Goal: Task Accomplishment & Management: Use online tool/utility

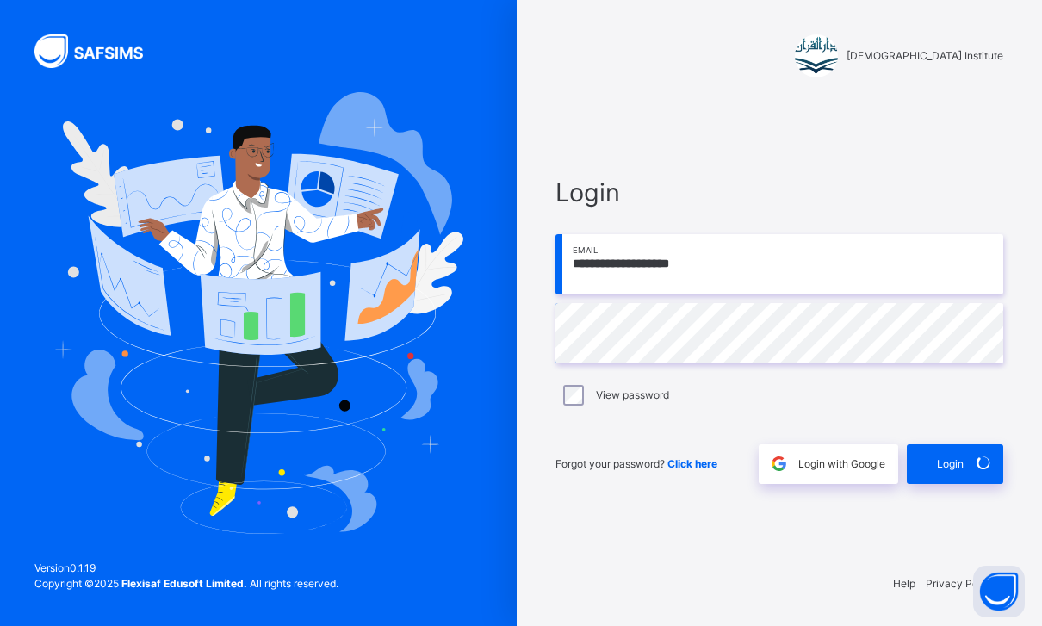
scroll to position [55, 0]
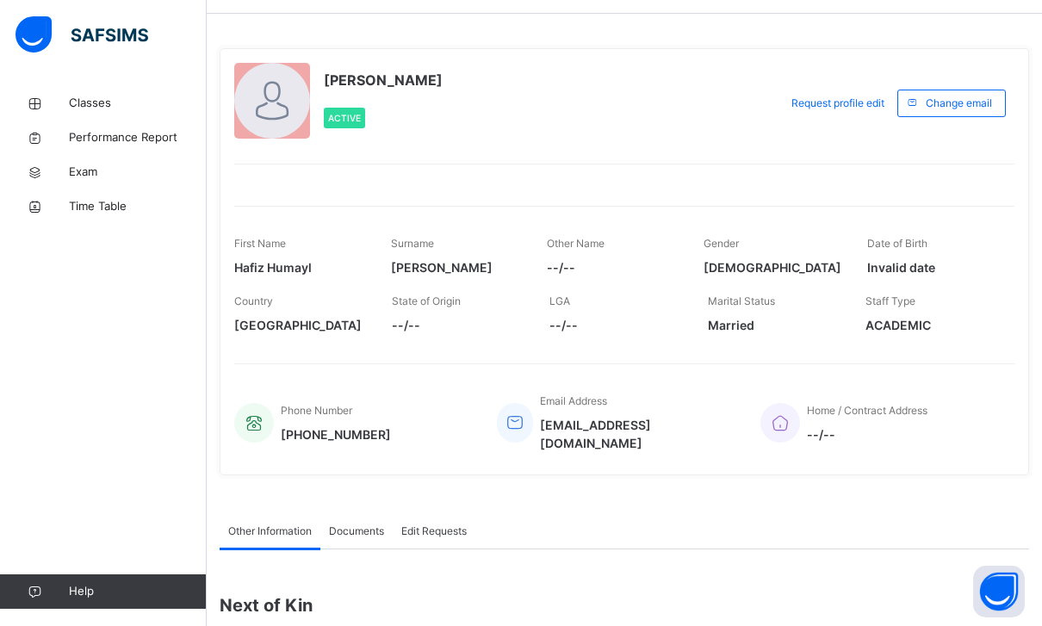
click at [721, 313] on span at bounding box center [774, 312] width 132 height 7
click at [599, 159] on div "[PERSON_NAME] Active Request profile edit Change email First Name [PERSON_NAME]…" at bounding box center [624, 261] width 809 height 427
click at [574, 136] on div "[PERSON_NAME] Active" at bounding box center [501, 103] width 535 height 80
click at [69, 97] on span "Classes" at bounding box center [138, 103] width 138 height 17
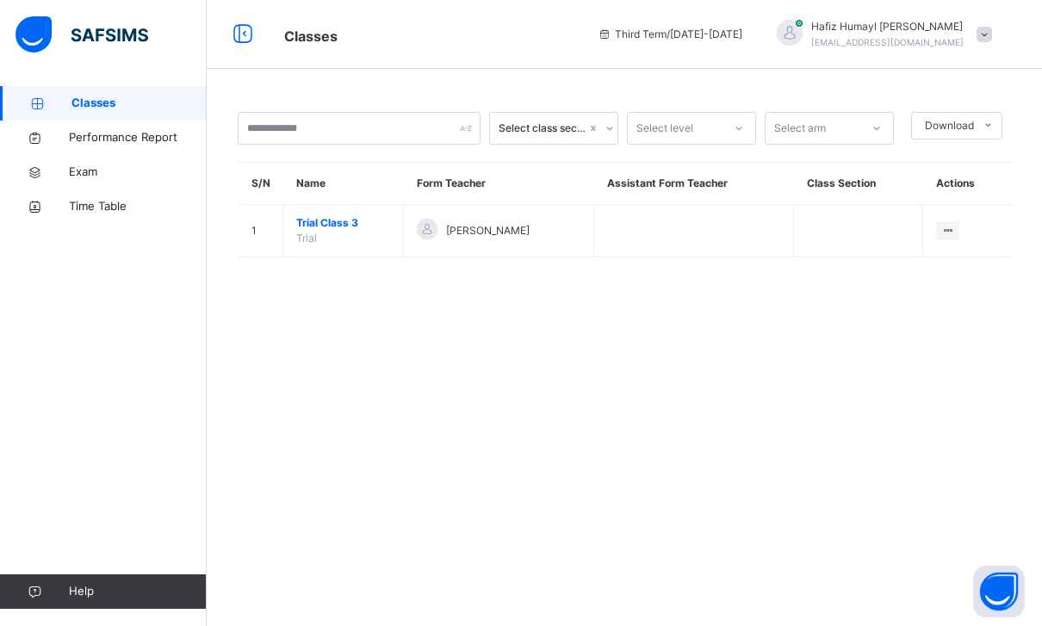
click at [0, 0] on icon at bounding box center [0, 0] width 0 height 0
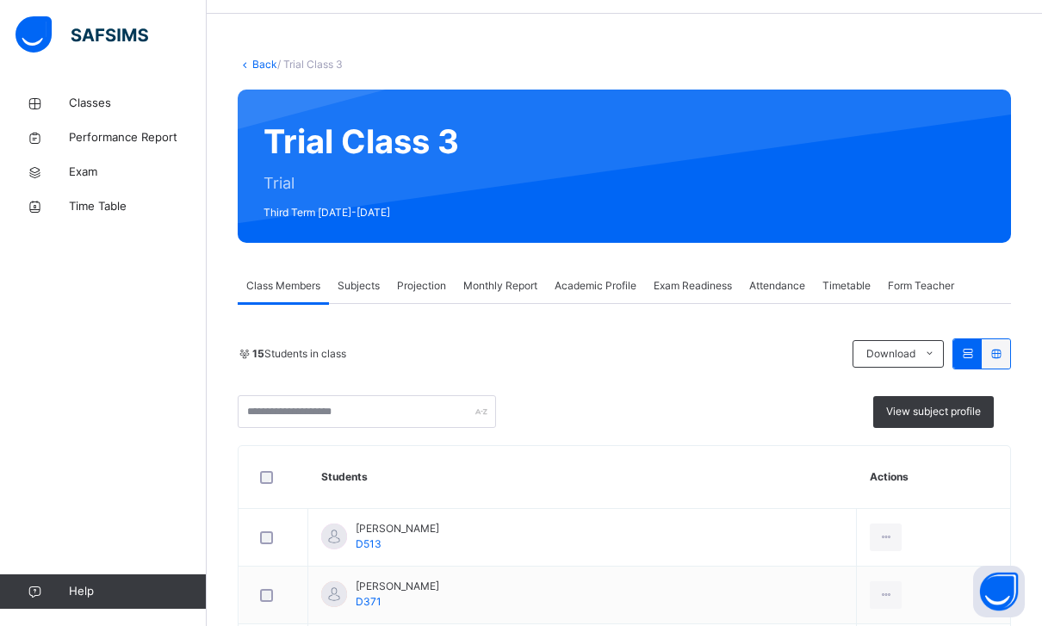
click at [453, 288] on div "Projection" at bounding box center [421, 286] width 66 height 34
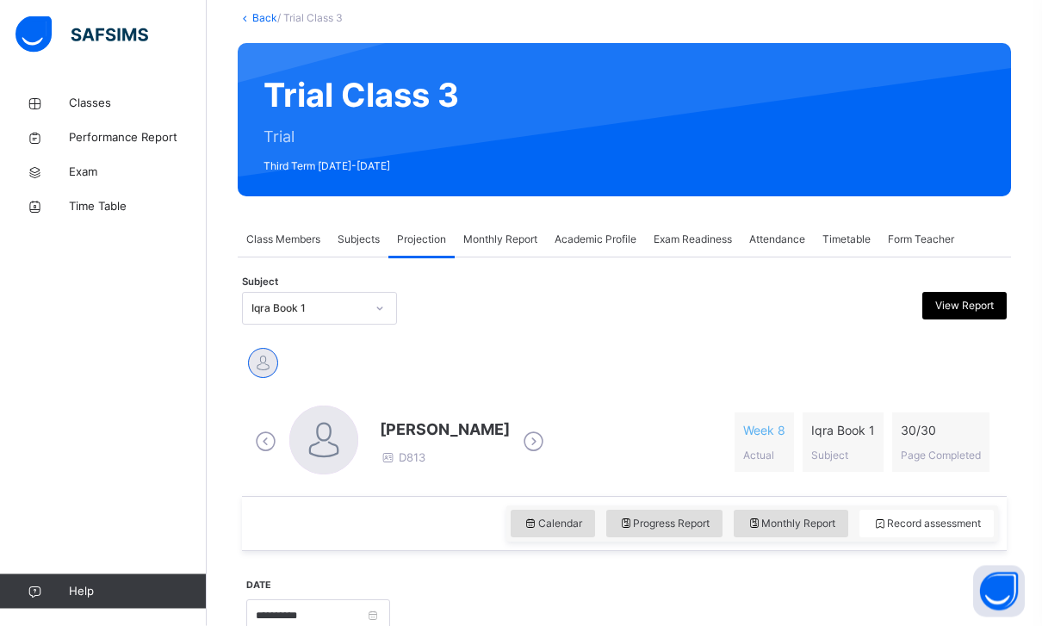
scroll to position [103, 0]
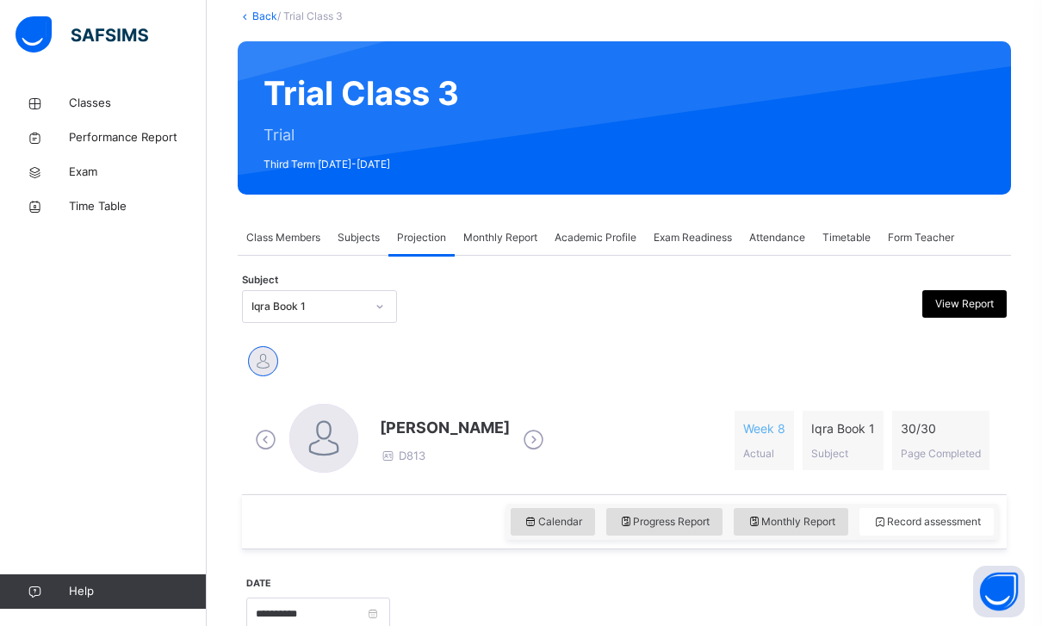
click at [503, 230] on span "Monthly Report" at bounding box center [500, 237] width 74 height 15
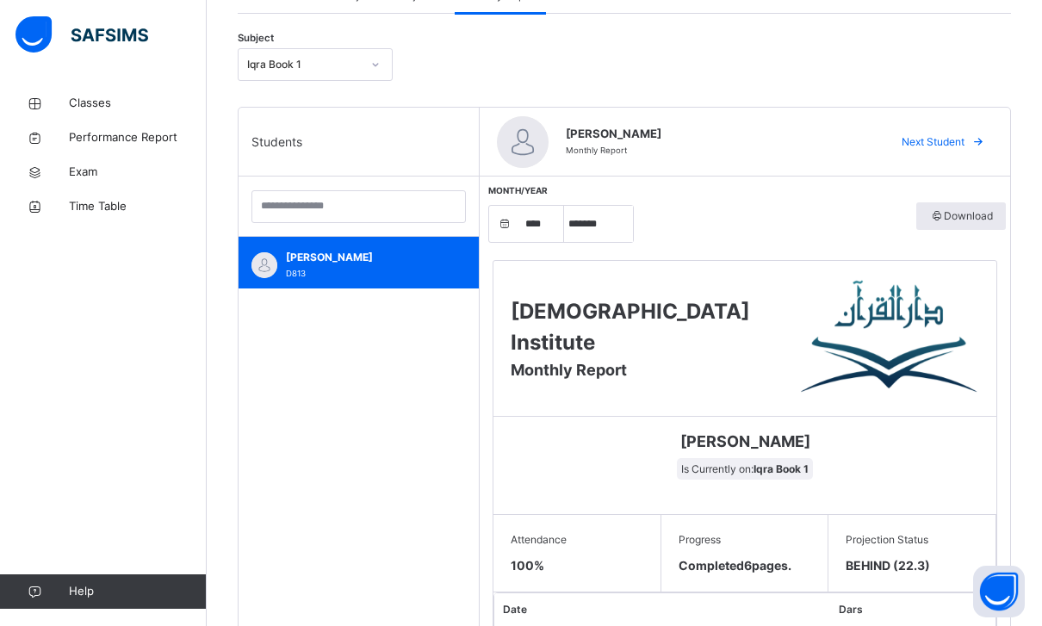
scroll to position [348, 0]
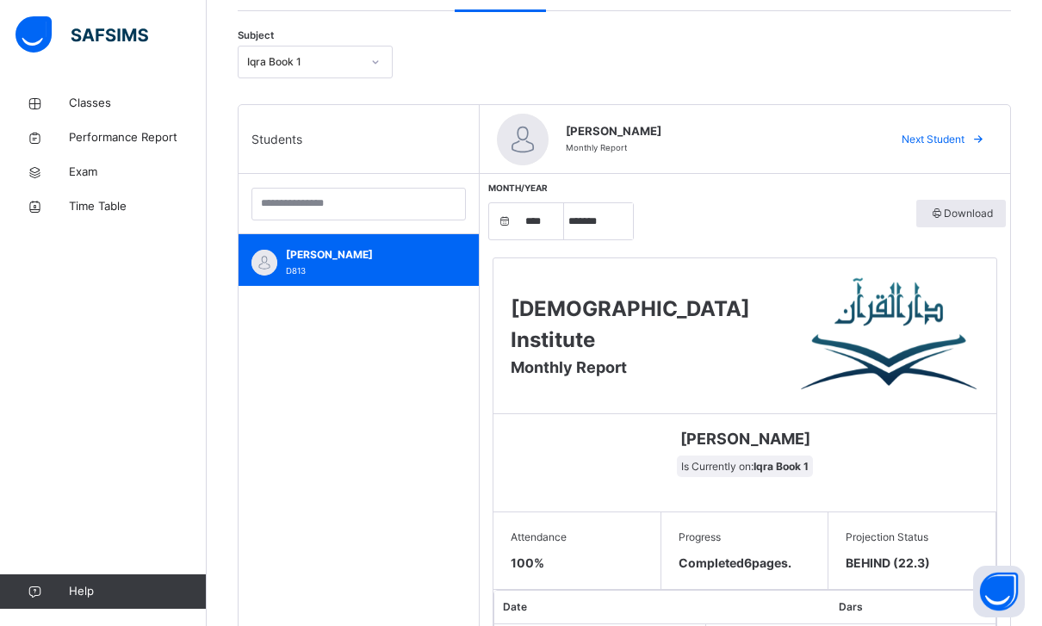
click at [282, 40] on div "Subject Iqra Book 1" at bounding box center [624, 62] width 773 height 50
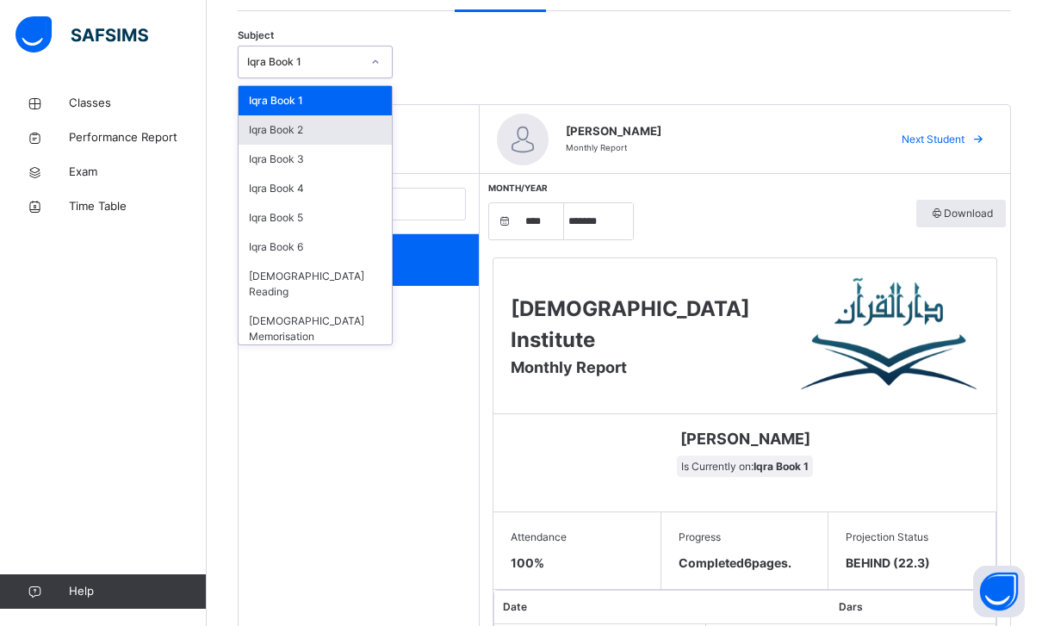
click at [276, 121] on div "Iqra Book 2" at bounding box center [314, 129] width 153 height 29
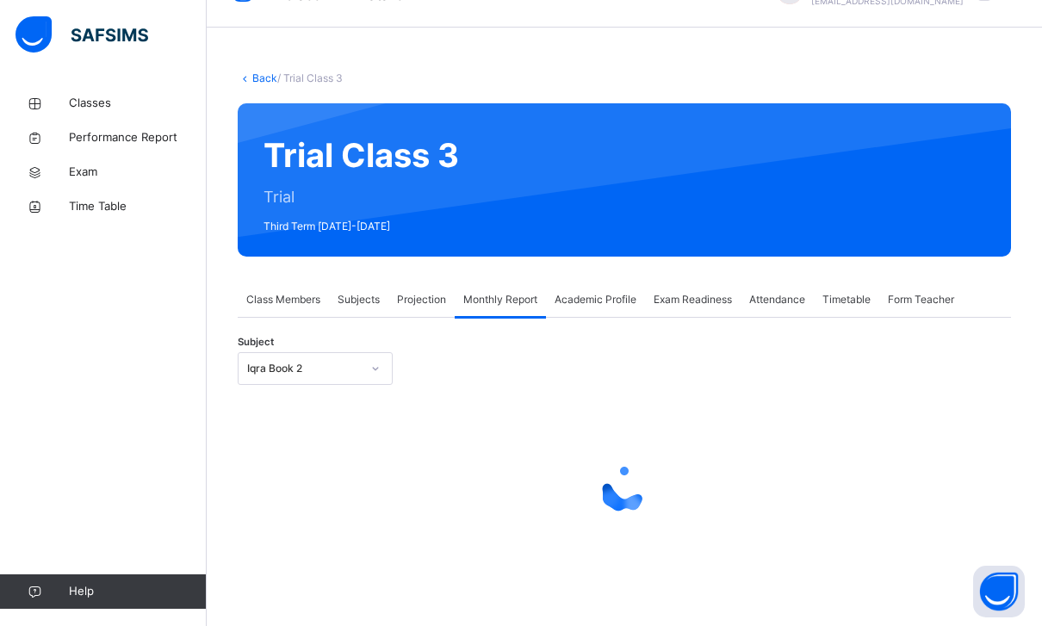
select select "****"
select select "*"
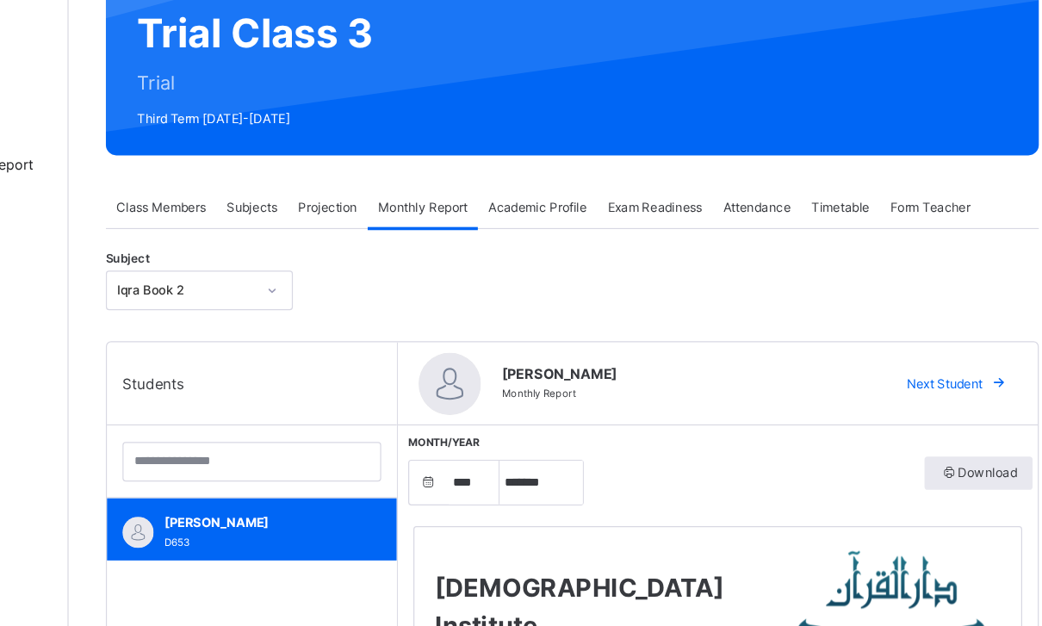
scroll to position [166, 0]
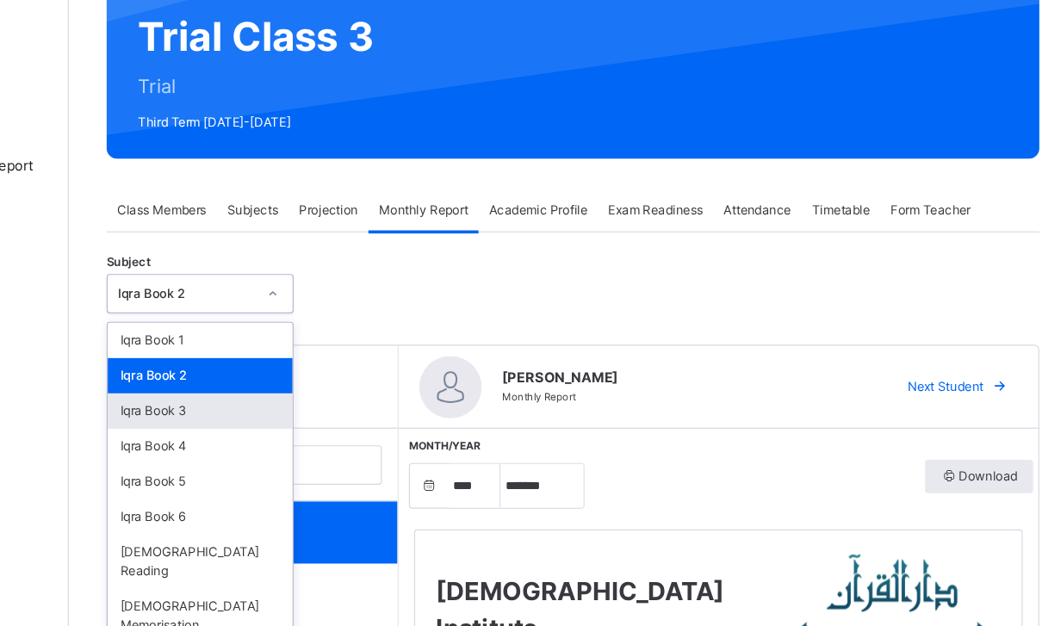
click at [238, 339] on div "Iqra Book 3" at bounding box center [314, 340] width 153 height 29
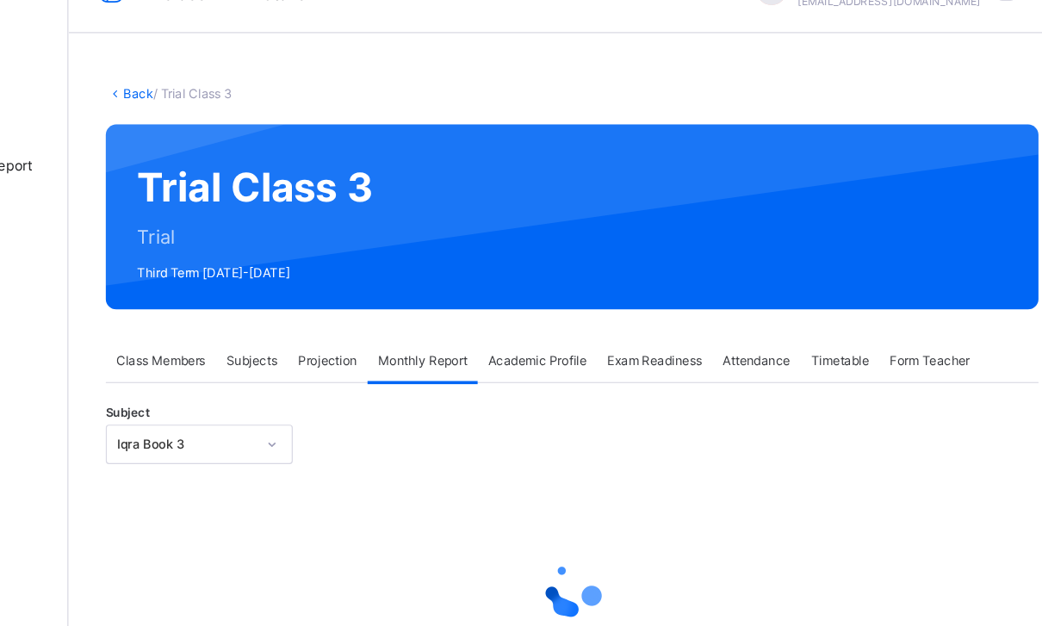
select select "****"
select select "*"
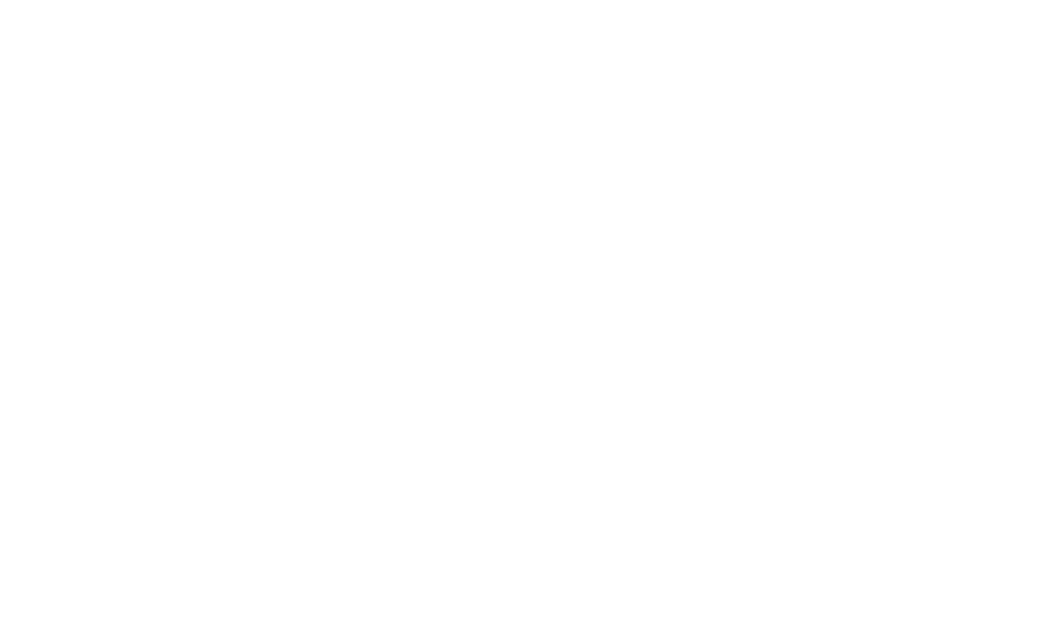
scroll to position [813, 0]
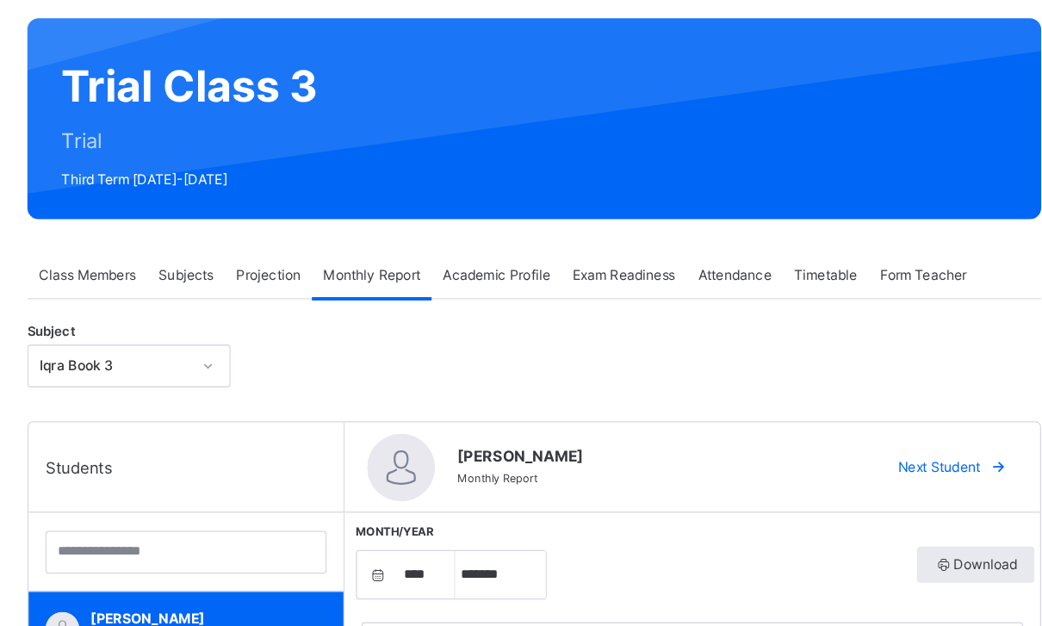
click at [397, 206] on span "Projection" at bounding box center [421, 209] width 49 height 15
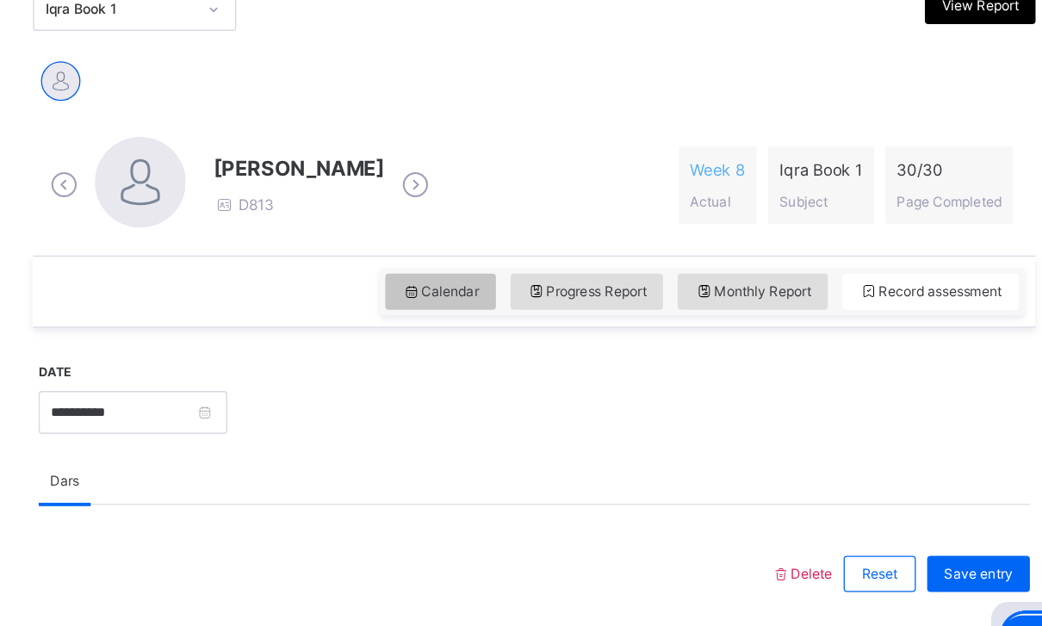
click at [523, 321] on span "Calendar" at bounding box center [552, 328] width 59 height 15
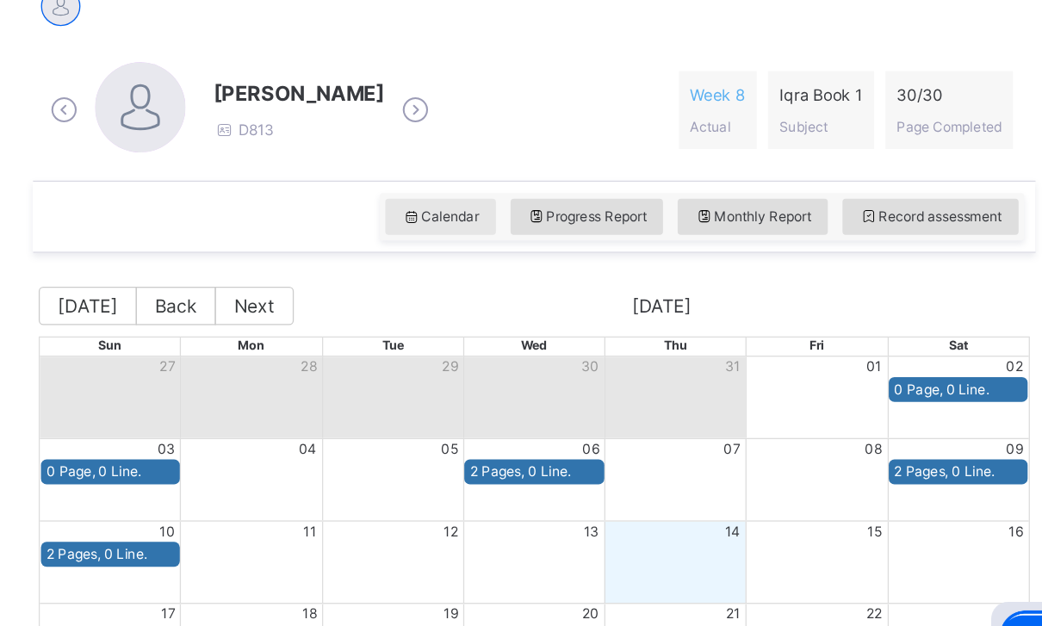
scroll to position [364, 0]
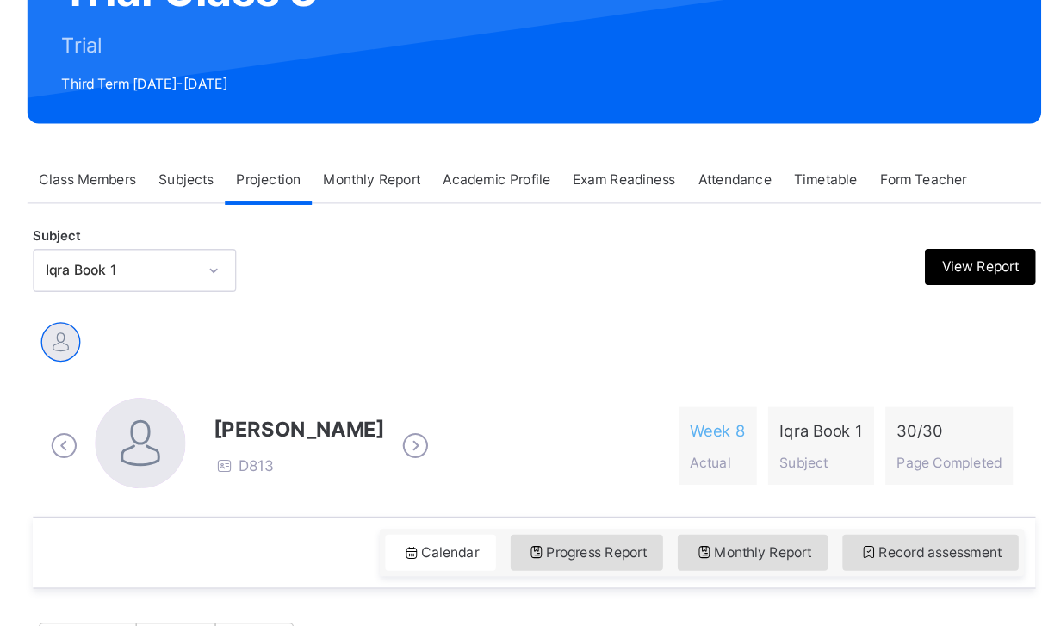
click at [463, 139] on span "Monthly Report" at bounding box center [500, 136] width 74 height 15
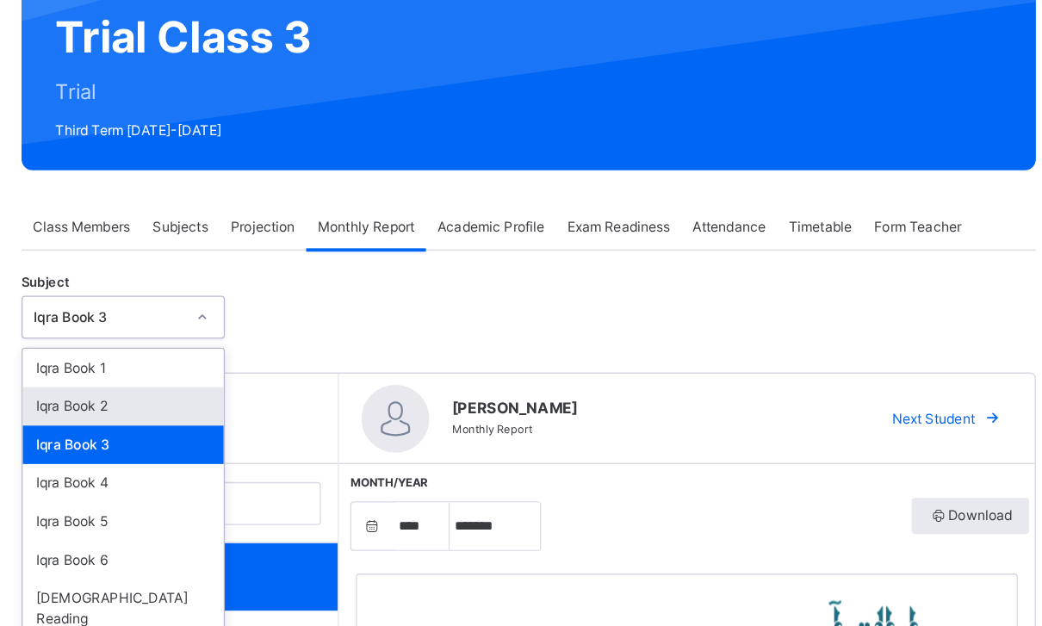
click at [238, 347] on div "Iqra Book 2" at bounding box center [314, 361] width 153 height 29
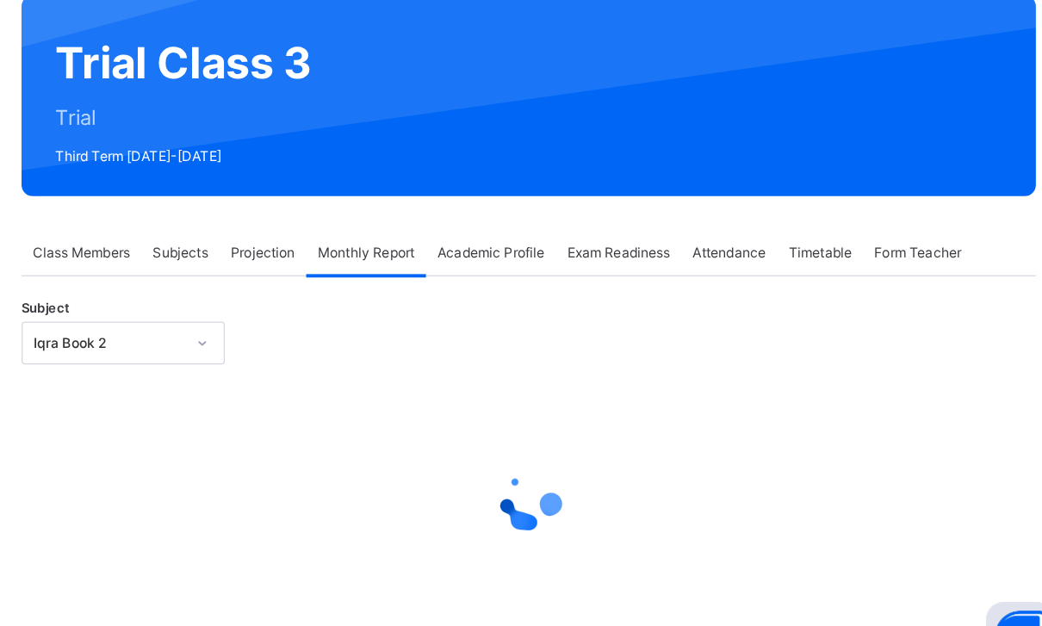
select select "****"
select select "*"
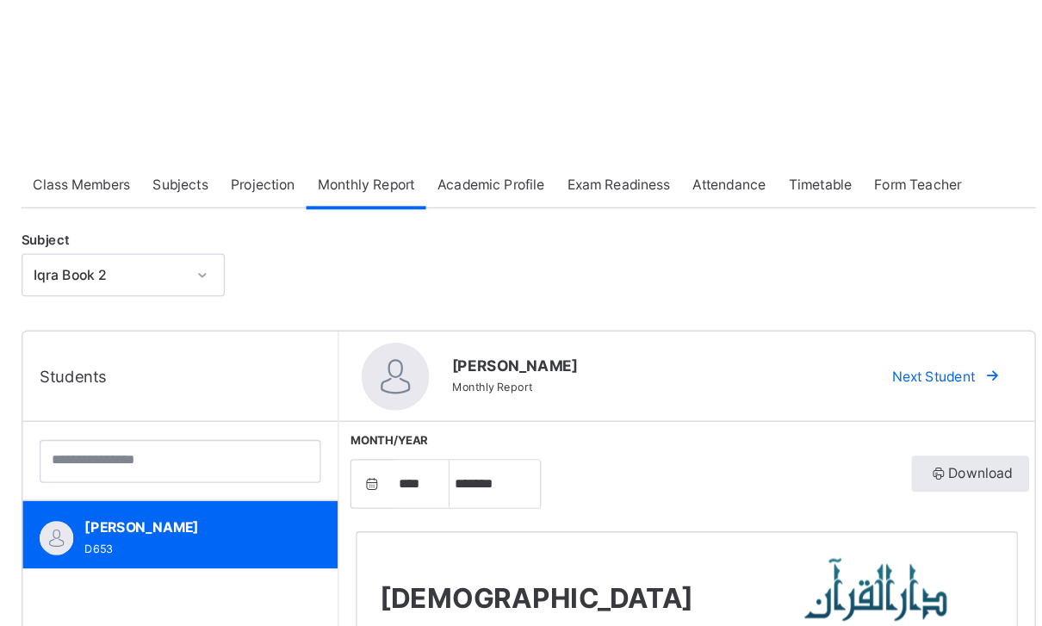
scroll to position [300, 0]
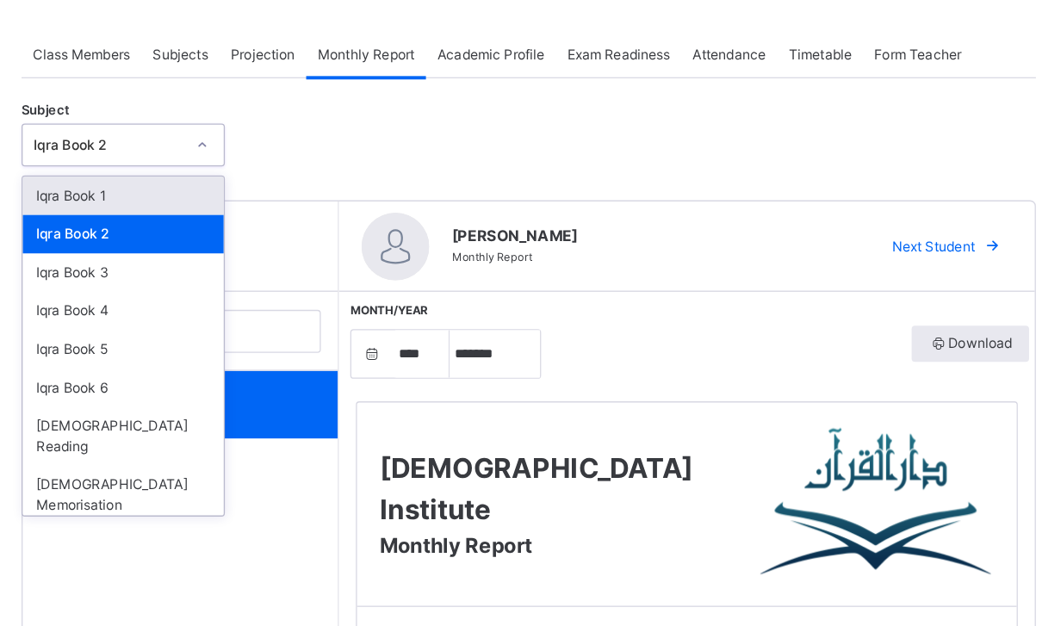
click at [238, 145] on div "Iqra Book 1" at bounding box center [314, 148] width 153 height 29
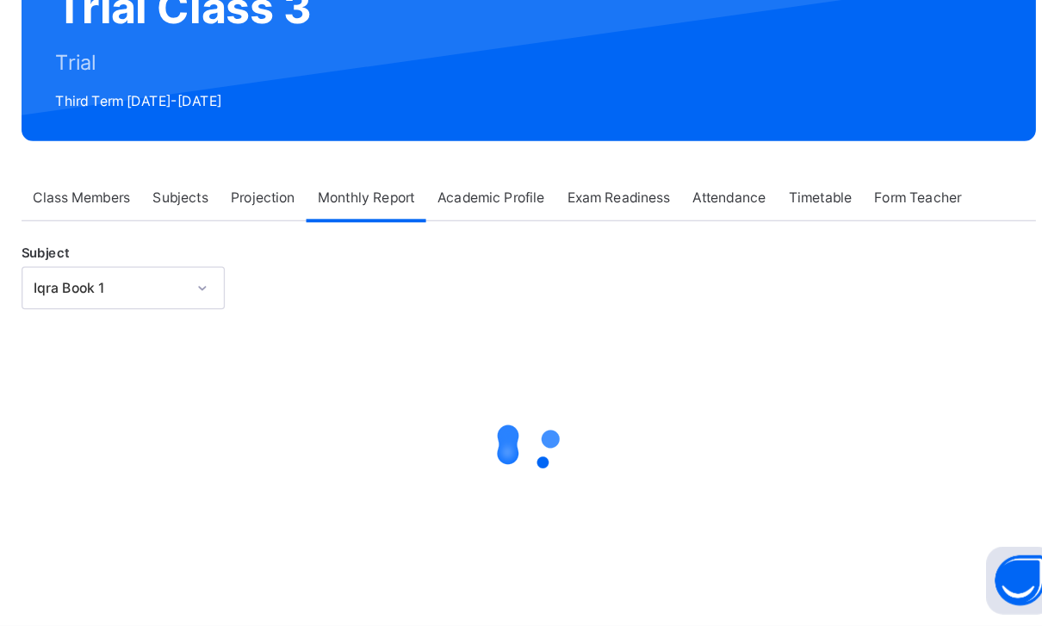
select select "****"
select select "*"
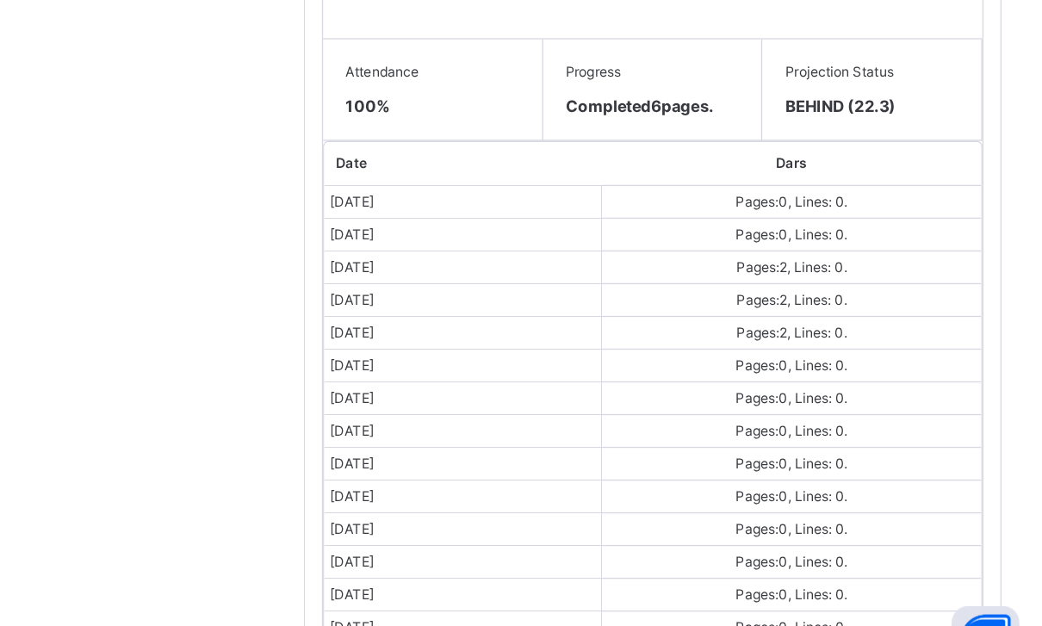
scroll to position [815, 0]
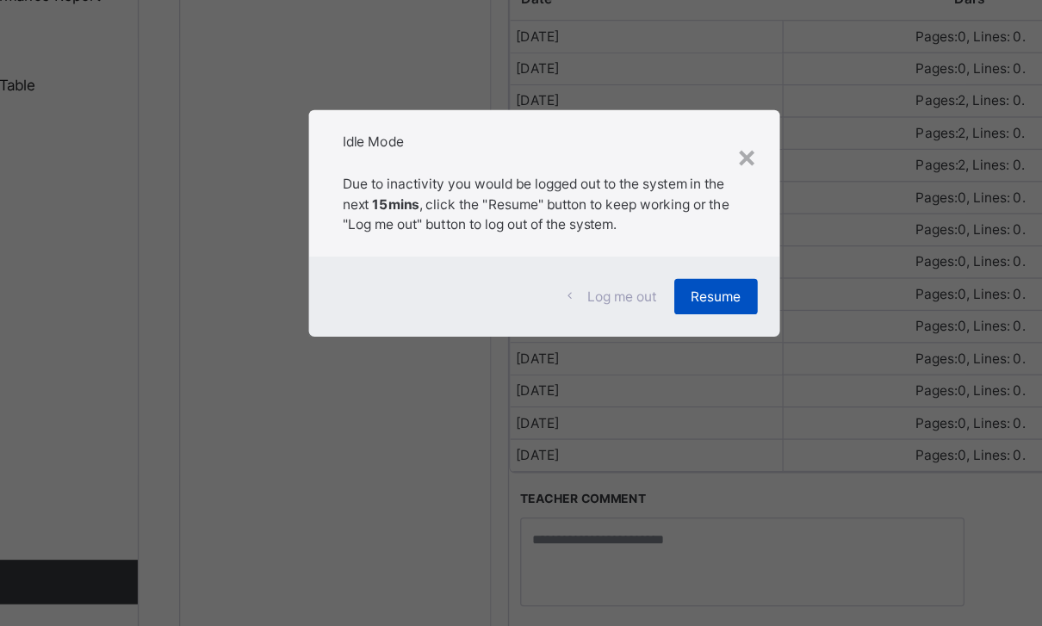
click at [622, 356] on div "Resume" at bounding box center [654, 370] width 65 height 28
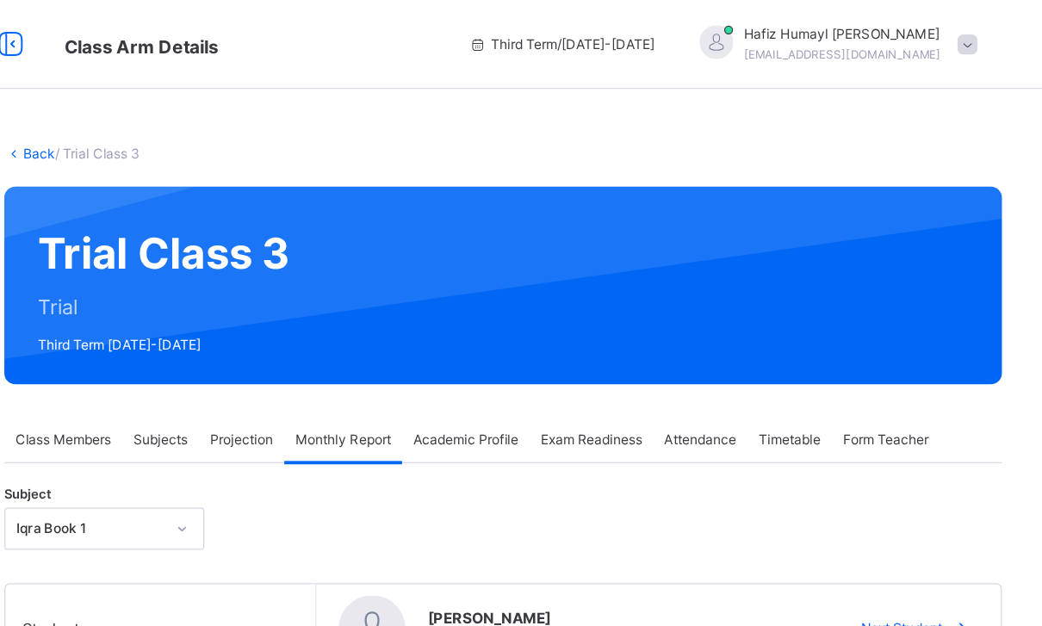
scroll to position [0, 0]
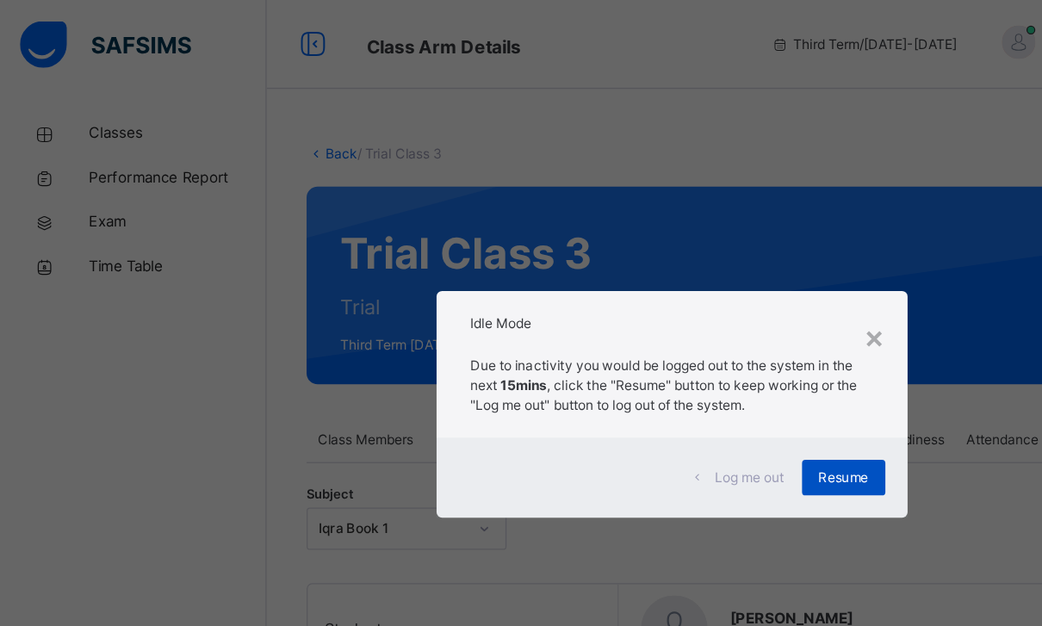
click at [636, 370] on span "Resume" at bounding box center [653, 369] width 39 height 15
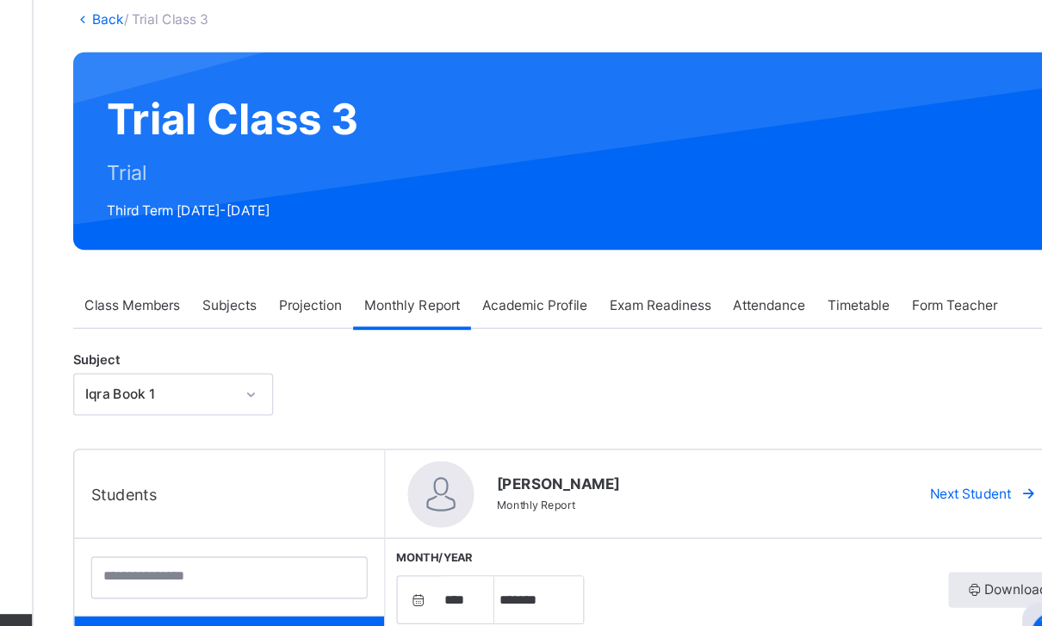
scroll to position [7, 0]
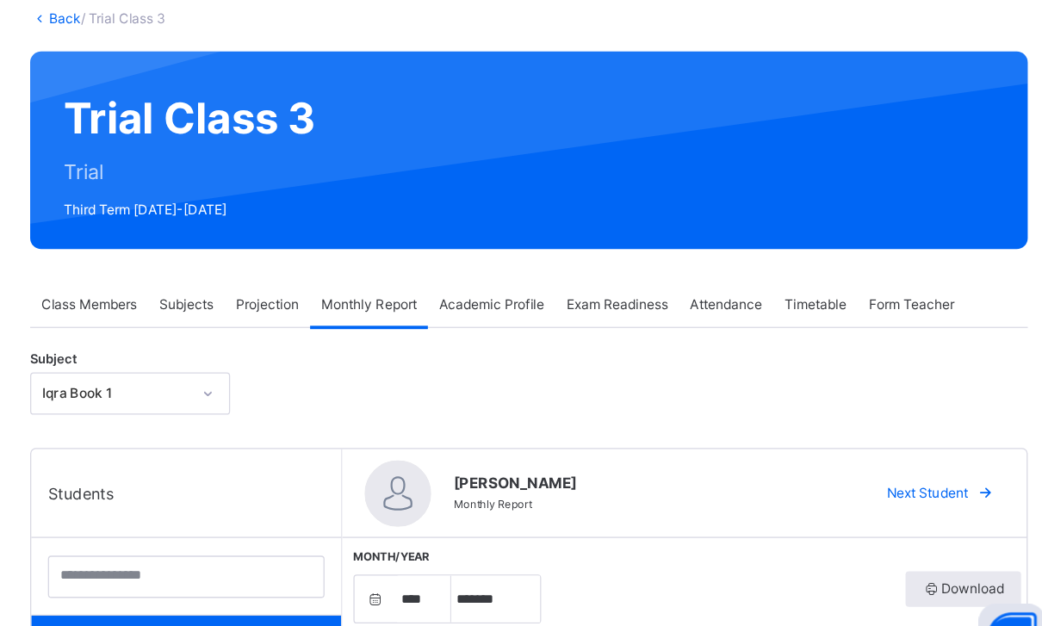
click at [888, 326] on span "Form Teacher" at bounding box center [921, 333] width 66 height 15
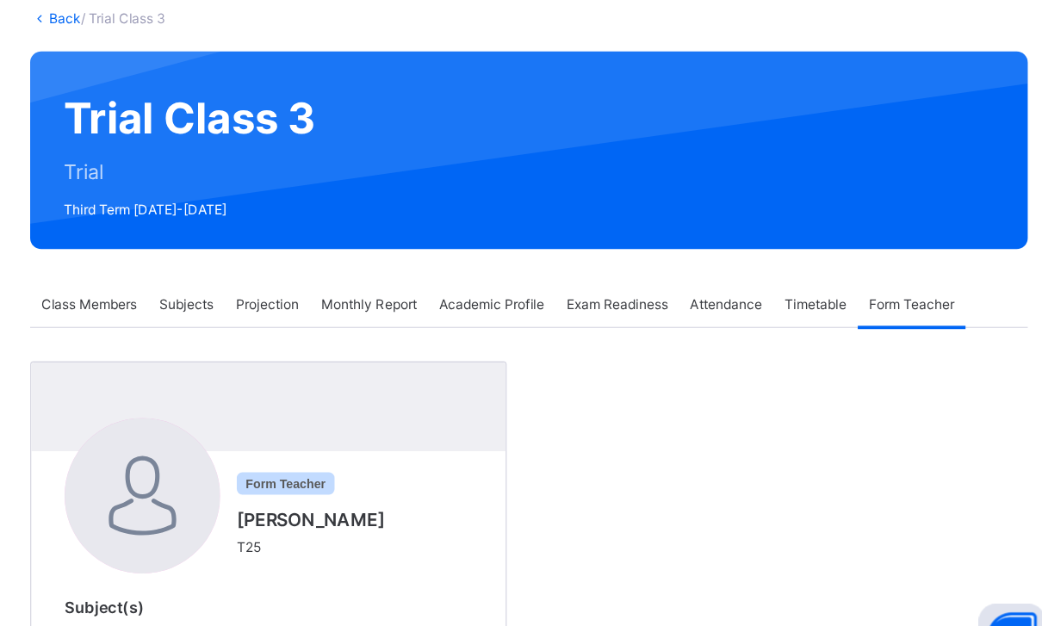
click at [813, 317] on div "Timetable" at bounding box center [845, 334] width 65 height 34
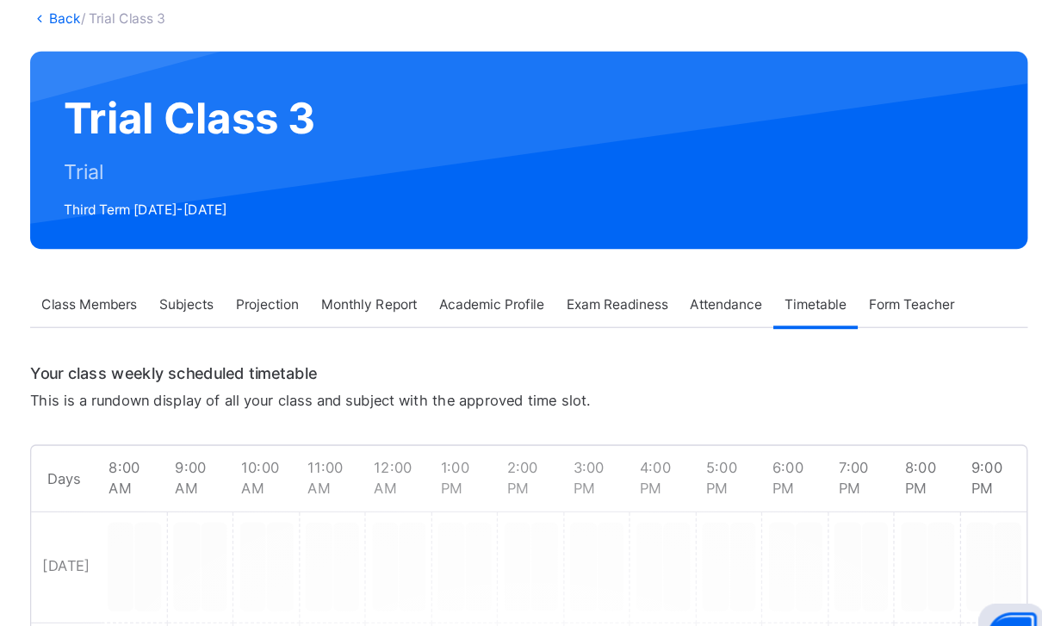
click at [740, 317] on div "Attendance" at bounding box center [776, 334] width 73 height 34
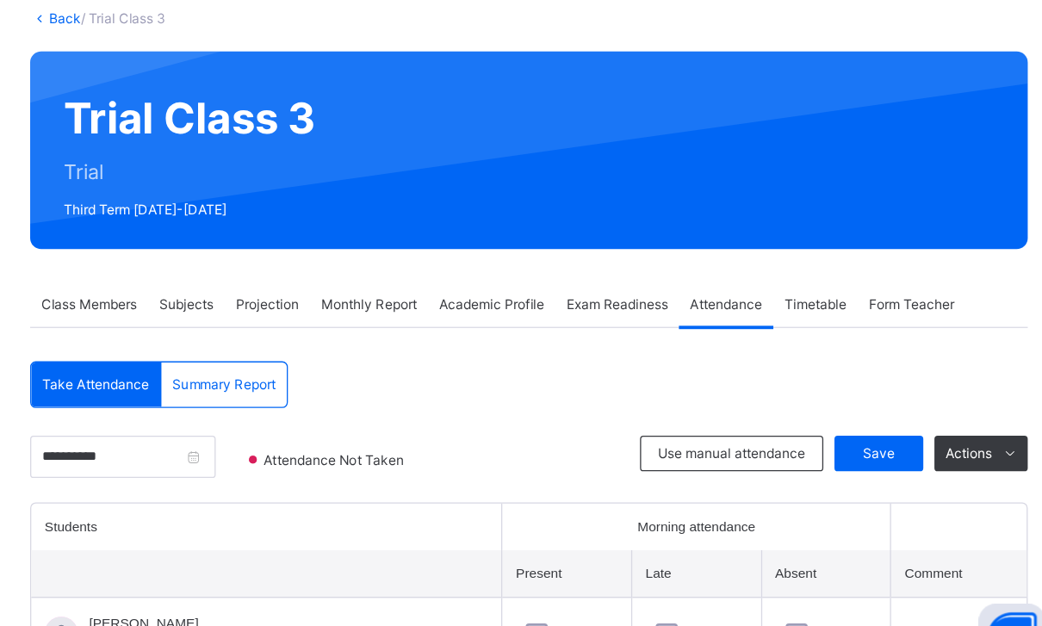
click at [653, 326] on span "Exam Readiness" at bounding box center [692, 333] width 78 height 15
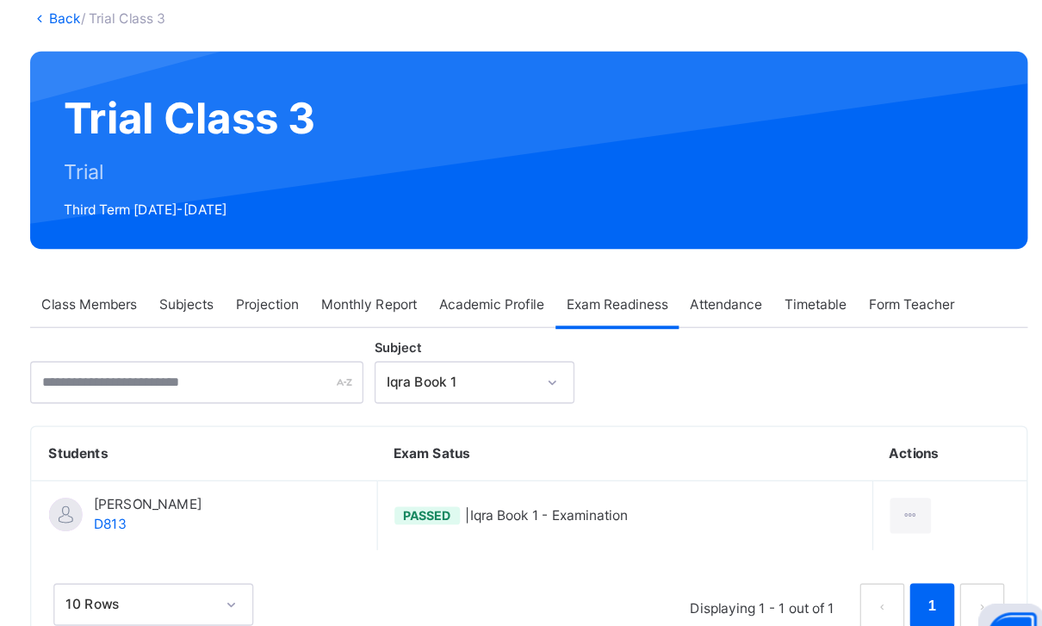
scroll to position [55, 0]
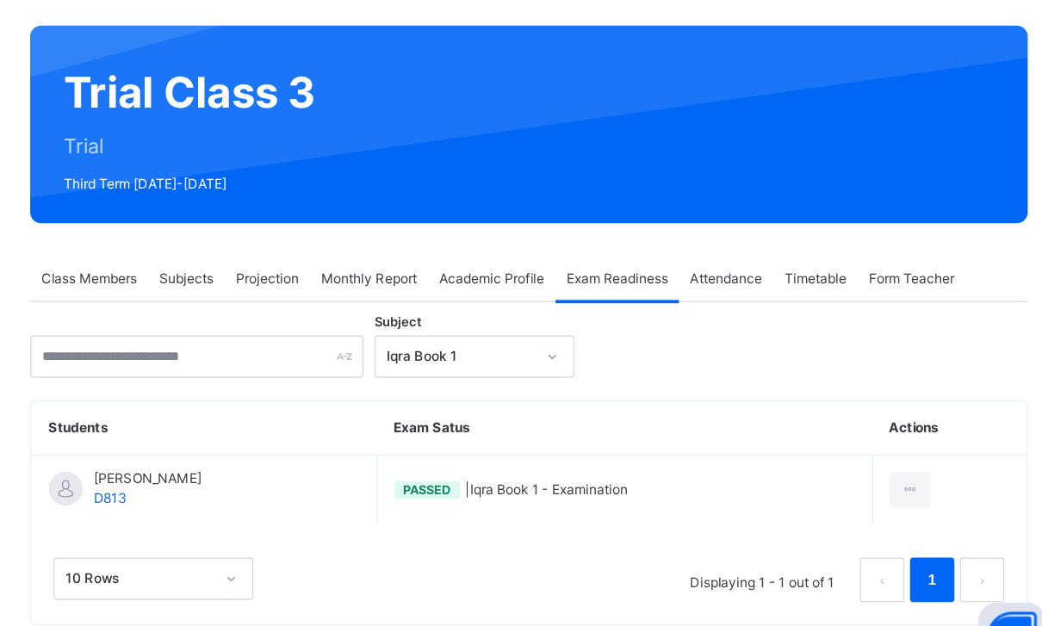
click at [514, 367] on div "Iqra Book 1" at bounding box center [571, 374] width 114 height 15
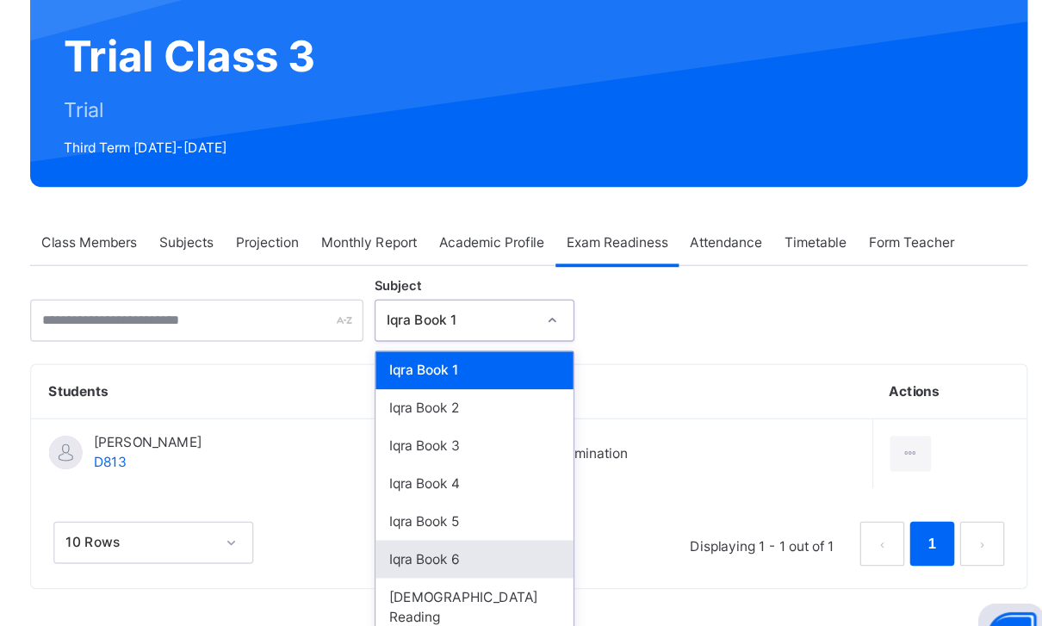
click at [505, 516] on div "Iqra Book 6" at bounding box center [581, 530] width 153 height 29
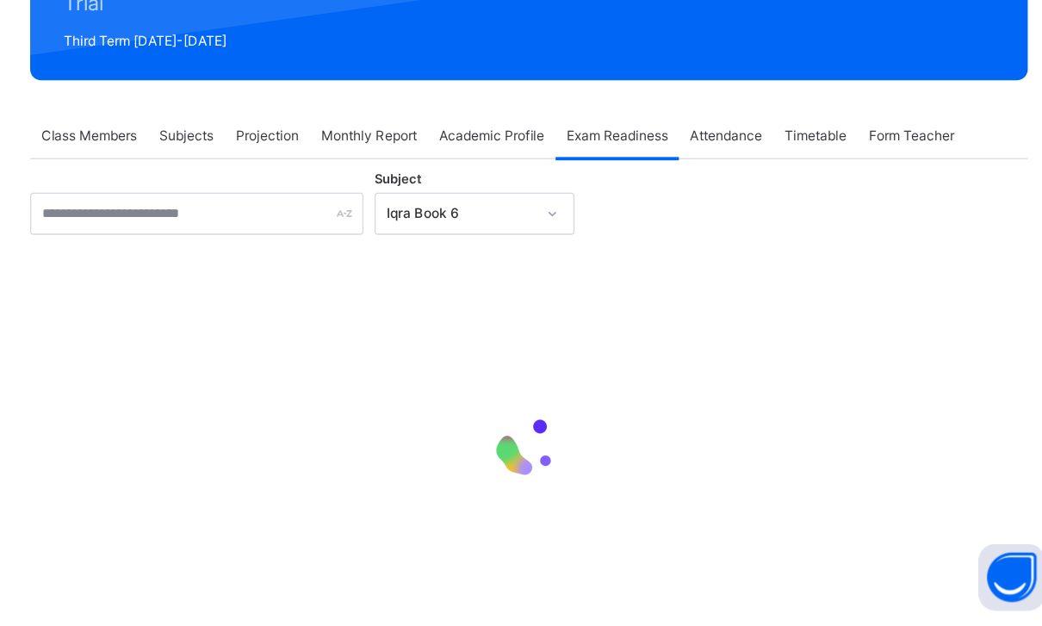
scroll to position [162, 0]
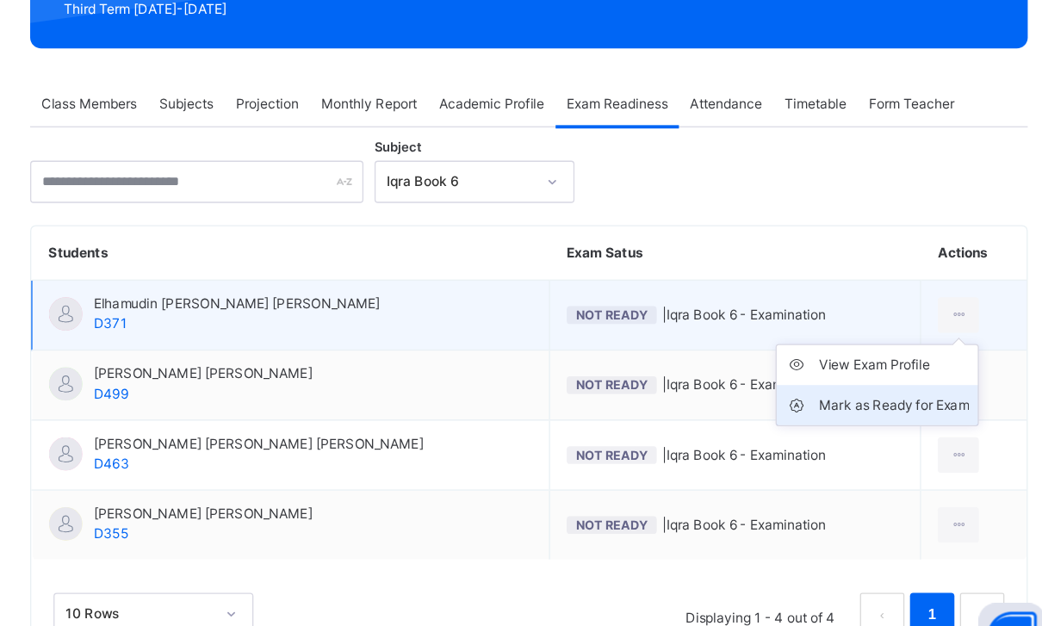
click at [849, 404] on div "Mark as Ready for Exam" at bounding box center [907, 412] width 116 height 17
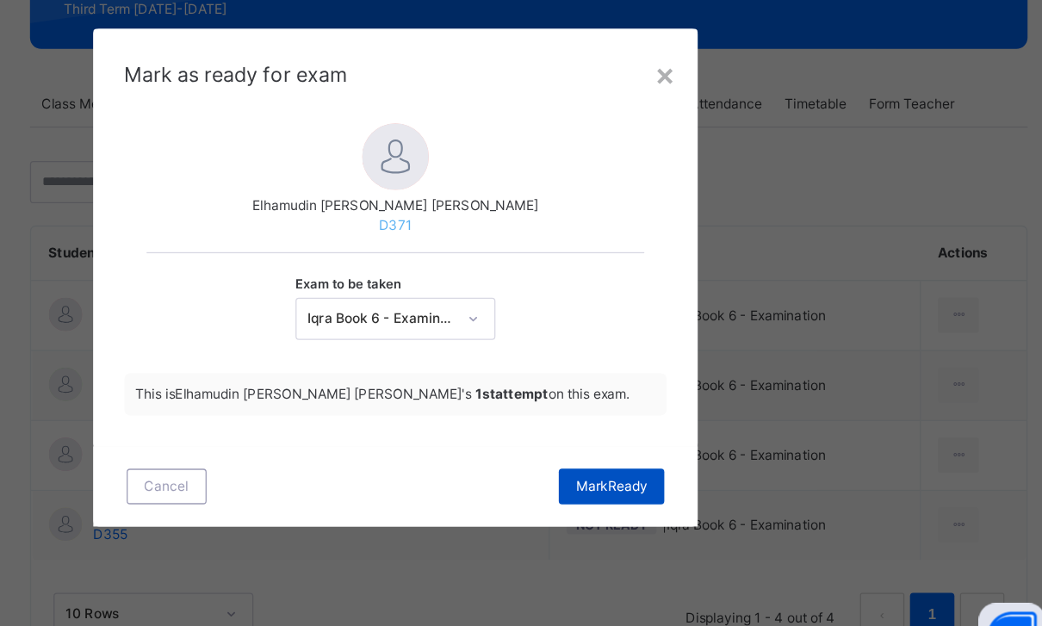
click at [647, 461] on div "[PERSON_NAME]" at bounding box center [688, 475] width 82 height 28
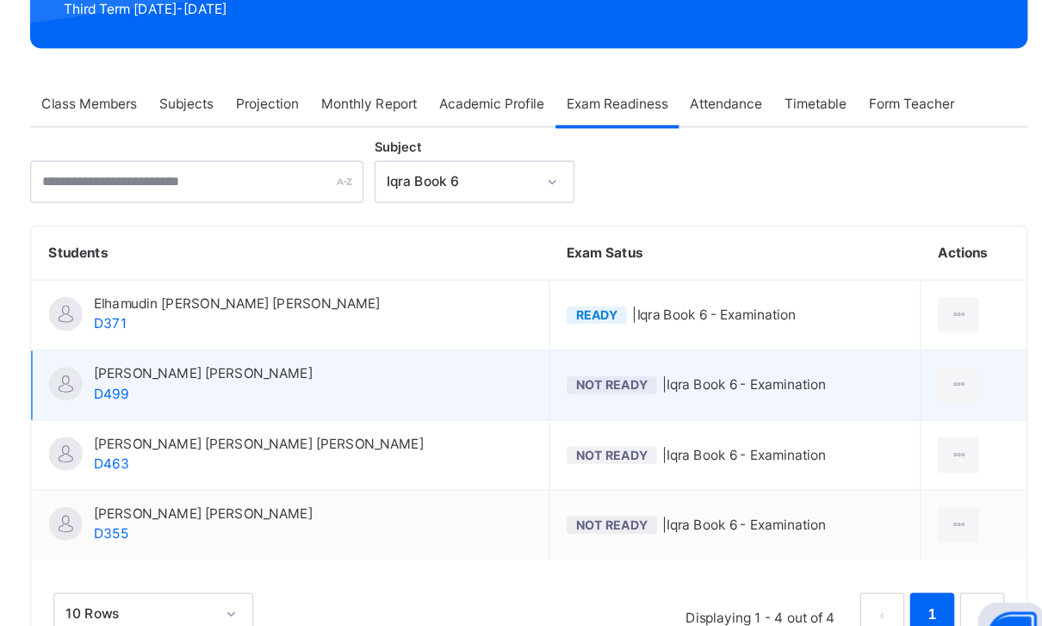
click at [640, 370] on td "Not Ready | Iqra Book 6 - Examination" at bounding box center [784, 397] width 288 height 54
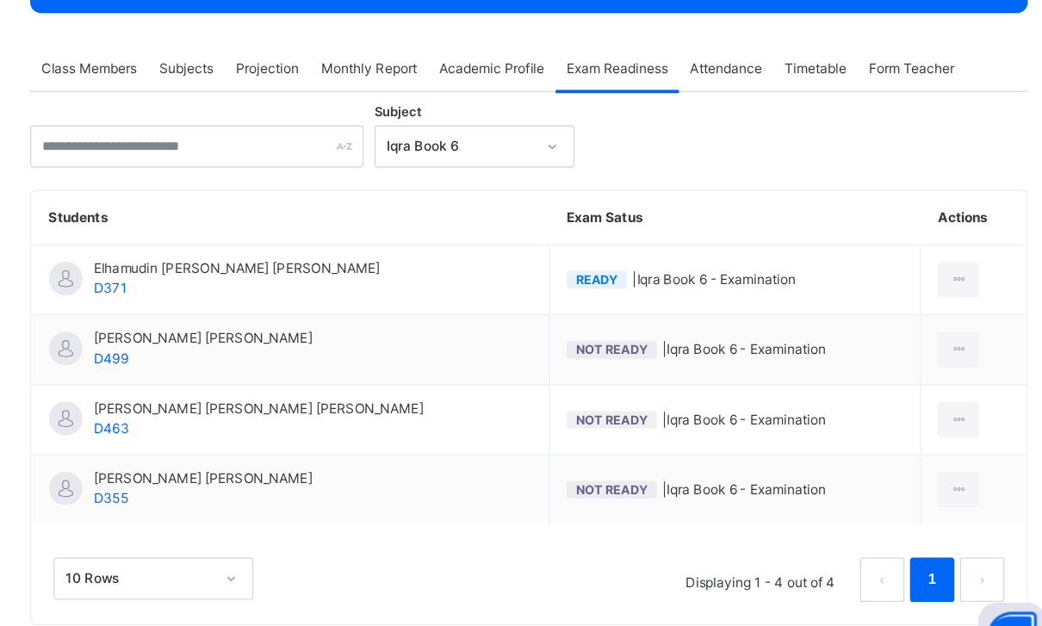
scroll to position [189, 0]
click at [928, 536] on link "1" at bounding box center [936, 547] width 16 height 22
click at [514, 204] on div "Iqra Book 6" at bounding box center [571, 211] width 114 height 15
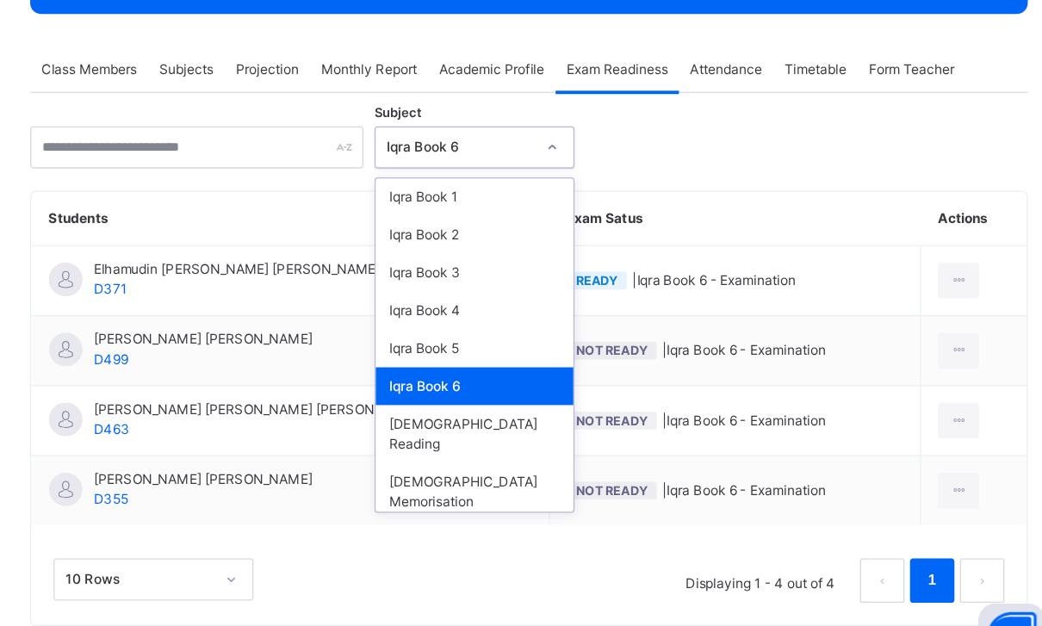
type input "*"
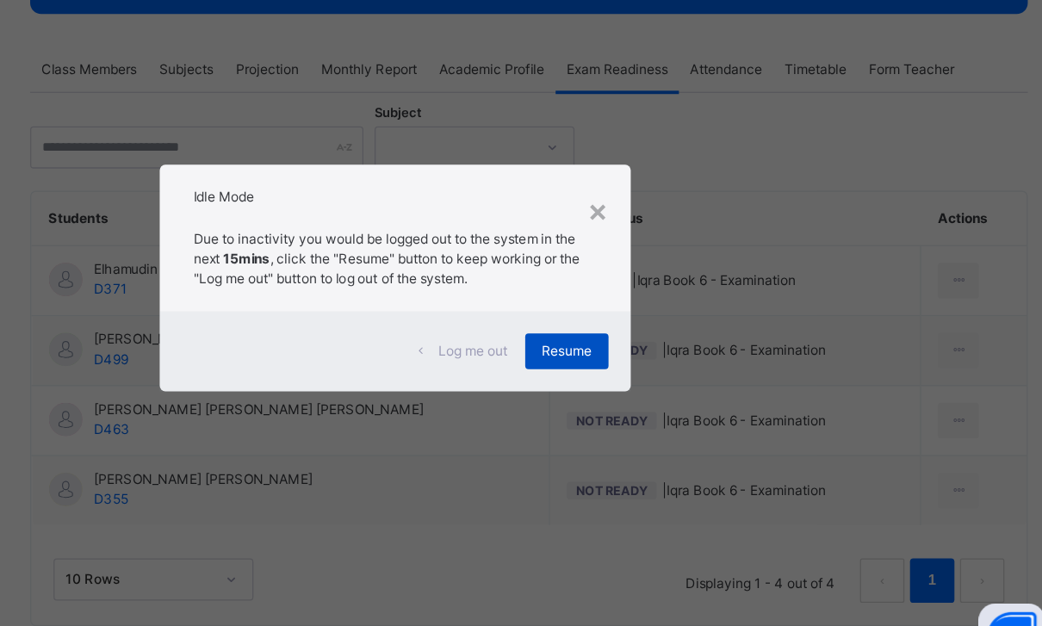
click at [622, 356] on div "Resume" at bounding box center [654, 370] width 65 height 28
